Goal: Transaction & Acquisition: Subscribe to service/newsletter

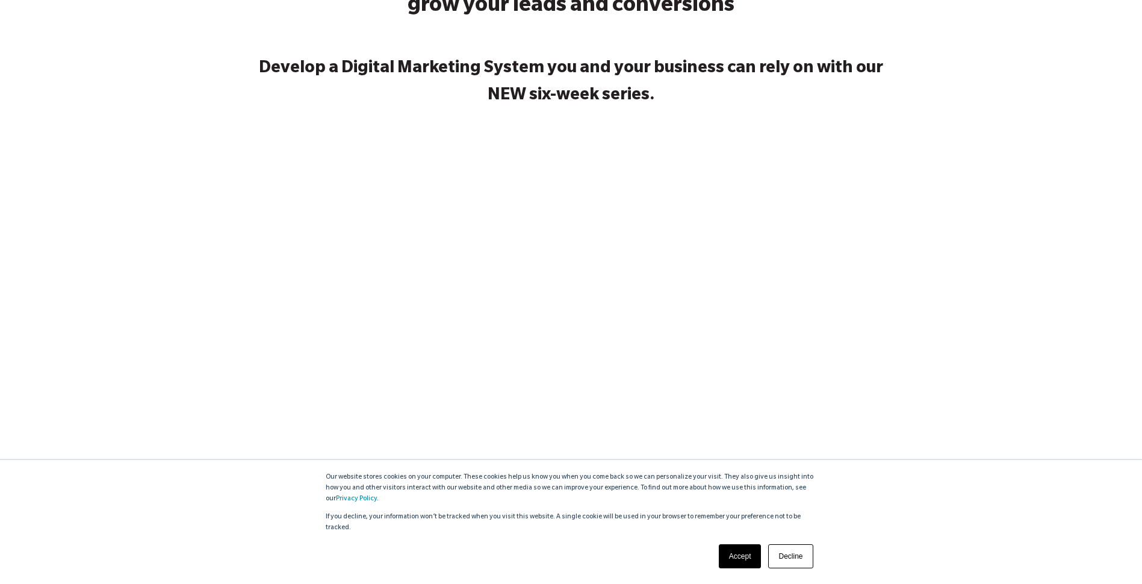
scroll to position [181, 0]
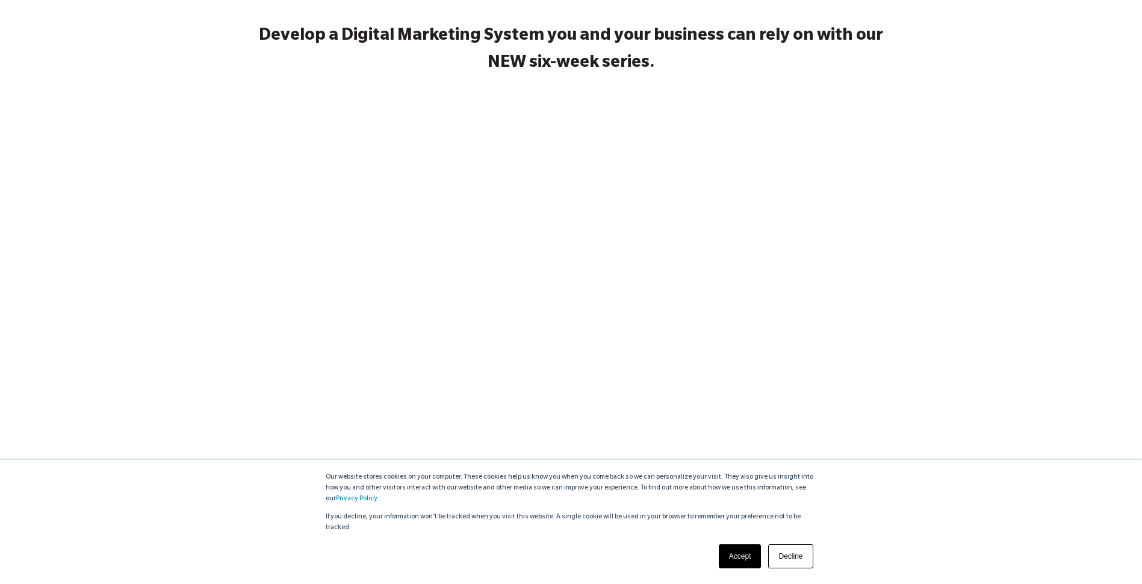
click at [738, 550] on link "Accept" at bounding box center [740, 556] width 43 height 24
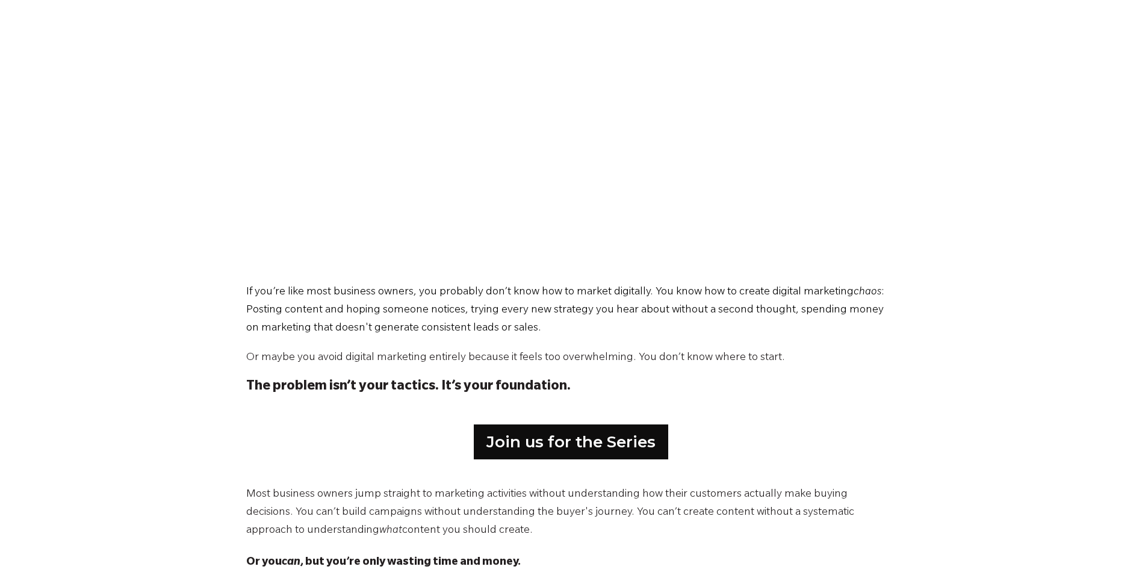
scroll to position [361, 0]
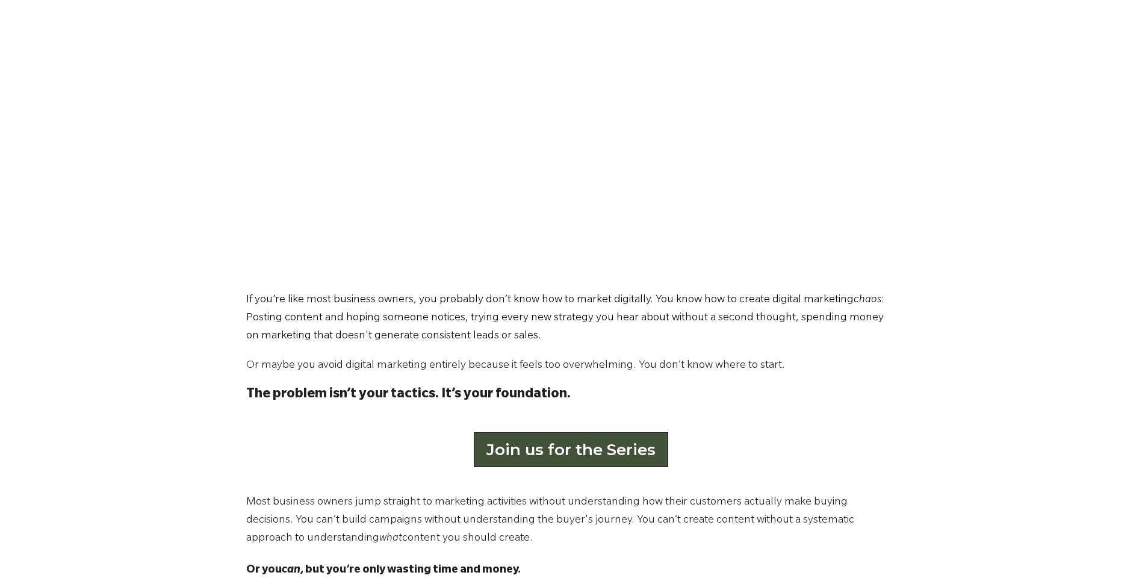
click at [552, 450] on link "Join us for the Series" at bounding box center [571, 449] width 194 height 35
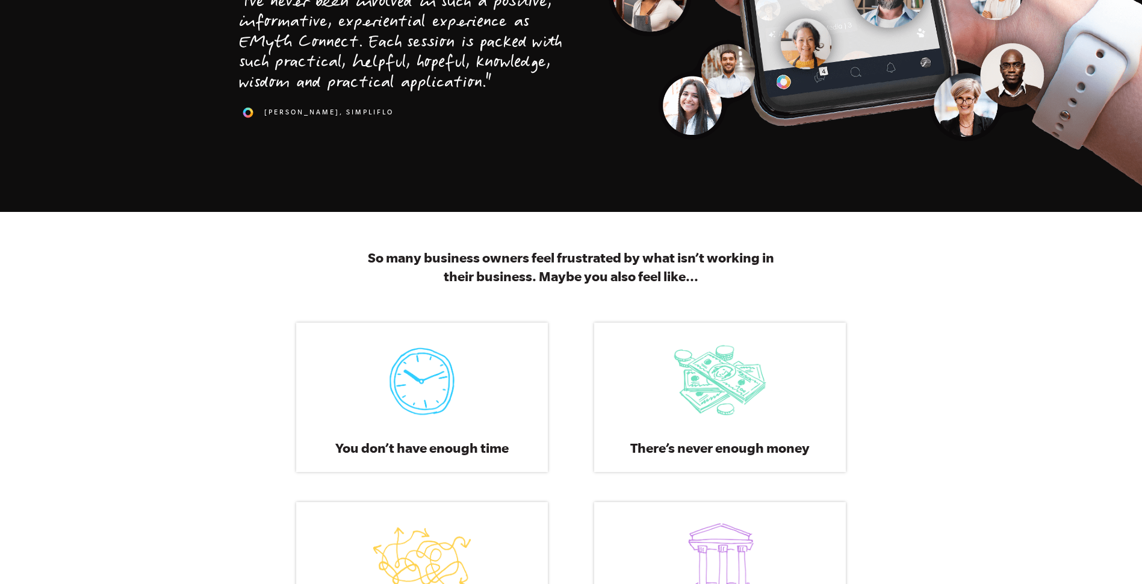
scroll to position [421, 0]
